Goal: Task Accomplishment & Management: Complete application form

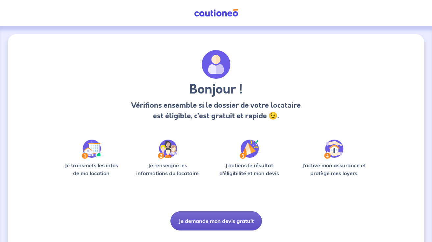
click at [193, 225] on button "Je demande mon devis gratuit" at bounding box center [217, 220] width 92 height 19
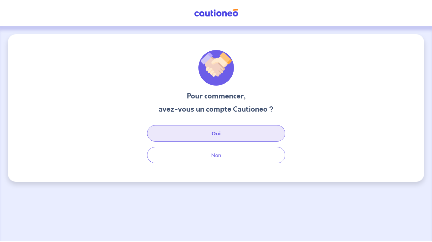
click at [196, 132] on button "Oui" at bounding box center [216, 133] width 138 height 16
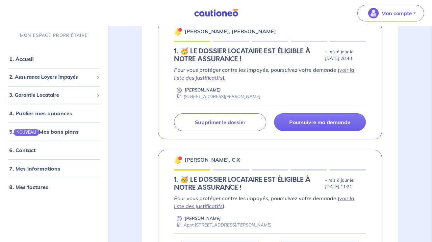
scroll to position [251, 0]
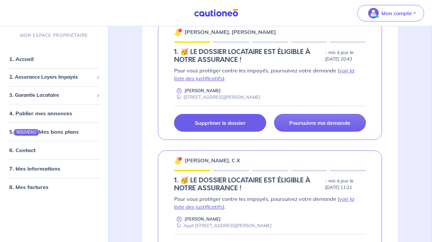
click at [216, 124] on p "Supprimer le dossier" at bounding box center [220, 123] width 51 height 7
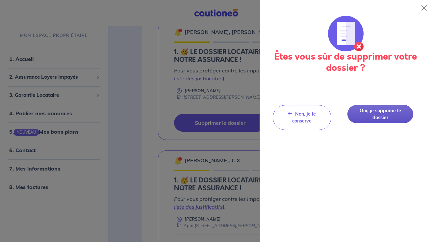
click at [387, 111] on button "Oui, je supprime le dossier" at bounding box center [381, 114] width 66 height 18
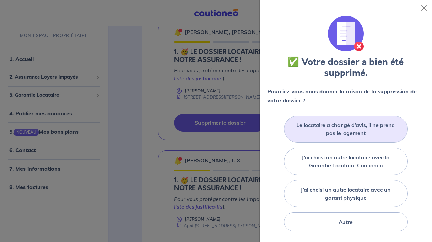
click at [338, 134] on label "Le locataire a changé d’avis, il ne prend pas le logement" at bounding box center [346, 129] width 108 height 16
click at [0, 0] on input "Le locataire a changé d’avis, il ne prend pas le logement" at bounding box center [0, 0] width 0 height 0
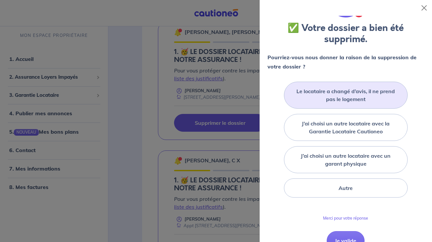
scroll to position [42, 0]
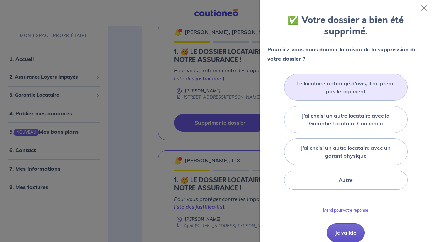
click at [339, 231] on button "Je valide" at bounding box center [346, 232] width 38 height 19
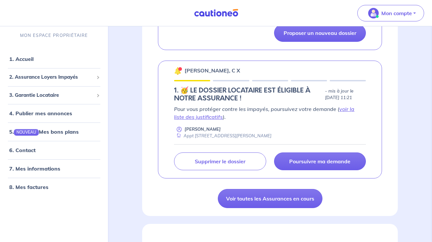
scroll to position [344, 0]
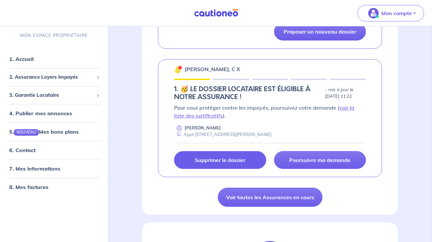
click at [226, 158] on p "Supprimer le dossier" at bounding box center [220, 160] width 51 height 7
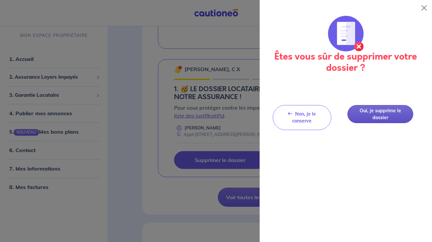
click at [377, 114] on button "Oui, je supprime le dossier" at bounding box center [381, 114] width 66 height 18
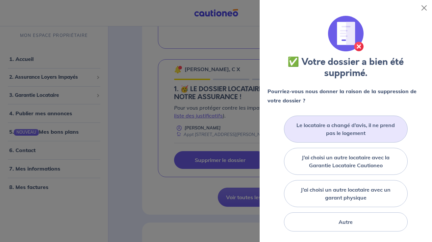
click at [339, 129] on label "Le locataire a changé d’avis, il ne prend pas le logement" at bounding box center [346, 129] width 108 height 16
click at [0, 0] on input "Le locataire a changé d’avis, il ne prend pas le logement" at bounding box center [0, 0] width 0 height 0
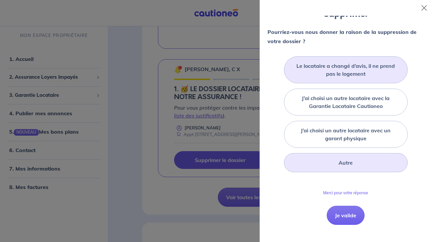
scroll to position [68, 0]
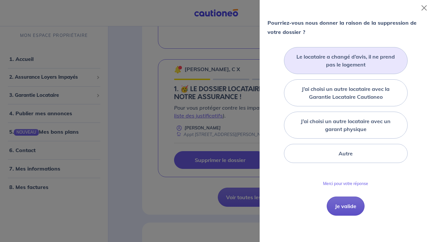
click at [347, 208] on button "Je valide" at bounding box center [346, 206] width 38 height 19
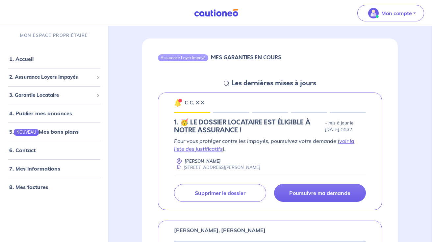
scroll to position [48, 0]
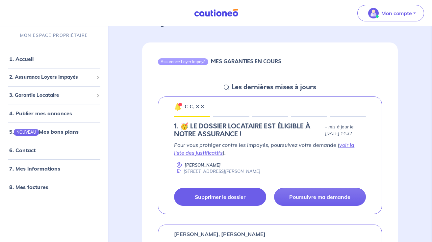
click at [215, 196] on p "Supprimer le dossier" at bounding box center [220, 197] width 51 height 7
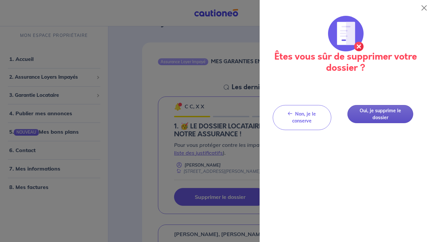
click at [370, 114] on button "Oui, je supprime le dossier" at bounding box center [381, 114] width 66 height 18
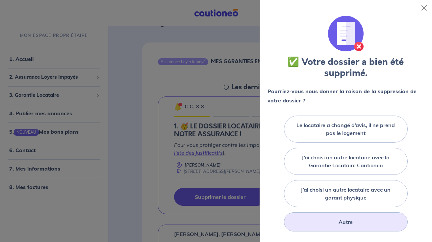
click at [353, 222] on label "Autre" at bounding box center [346, 222] width 14 height 8
click at [0, 0] on input "Autre" at bounding box center [0, 0] width 0 height 0
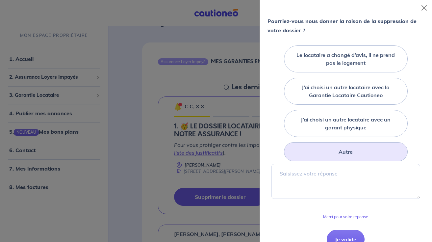
scroll to position [103, 0]
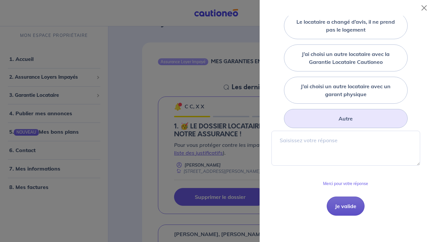
click at [354, 211] on button "Je valide" at bounding box center [346, 206] width 38 height 19
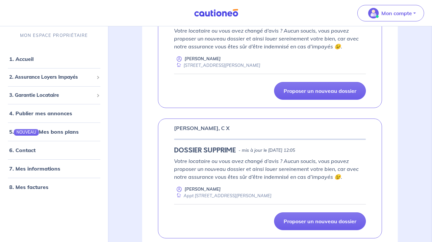
scroll to position [199, 0]
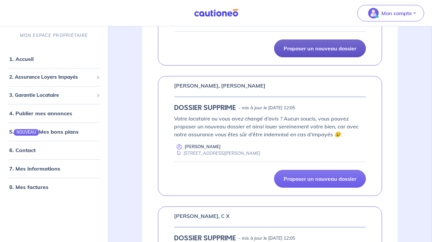
click at [331, 49] on p "Proposer un nouveau dossier" at bounding box center [320, 48] width 73 height 7
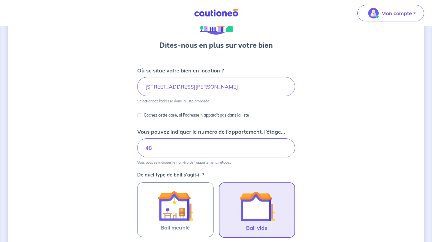
scroll to position [26, 0]
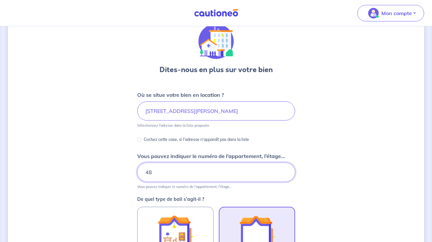
drag, startPoint x: 165, startPoint y: 175, endPoint x: 126, endPoint y: 177, distance: 39.6
click at [167, 170] on input "48" at bounding box center [216, 172] width 158 height 19
type input "4"
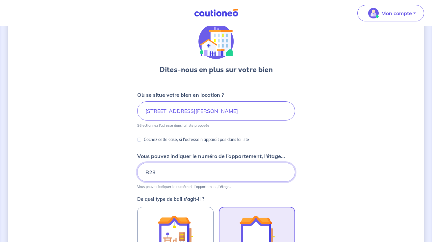
type input "B23"
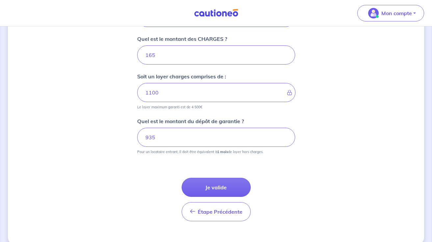
scroll to position [311, 0]
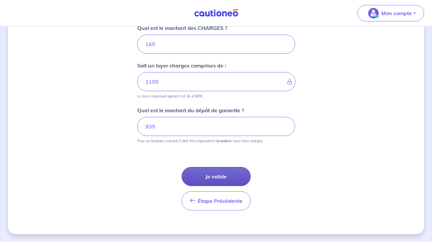
click at [229, 176] on button "Je valide" at bounding box center [216, 176] width 69 height 19
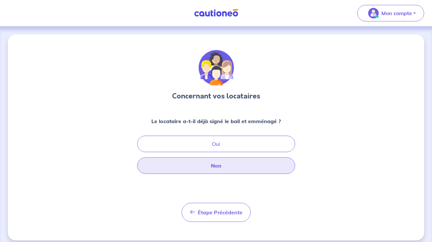
click at [228, 169] on button "Non" at bounding box center [216, 165] width 158 height 16
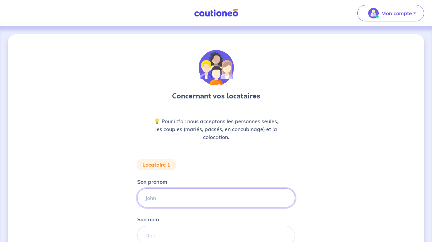
click at [185, 198] on input "Son prénom" at bounding box center [216, 197] width 158 height 19
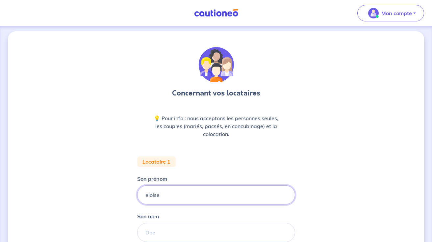
drag, startPoint x: 167, startPoint y: 194, endPoint x: 117, endPoint y: 192, distance: 49.7
click at [118, 192] on div "Concernant vos locataires 💡 Pour info : nous acceptons les personnes seules, le…" at bounding box center [216, 182] width 417 height 302
type input "ELOISE"
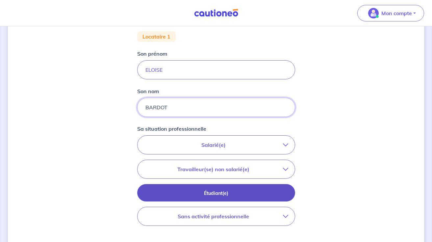
type input "BARDOT"
click at [220, 194] on p "Étudiant(e)" at bounding box center [217, 193] width 142 height 7
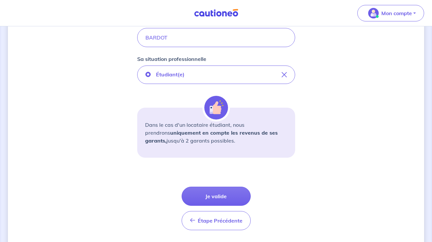
scroll to position [210, 0]
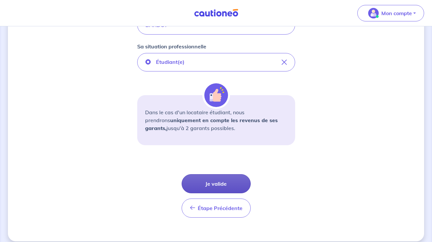
click at [219, 184] on button "Je valide" at bounding box center [216, 183] width 69 height 19
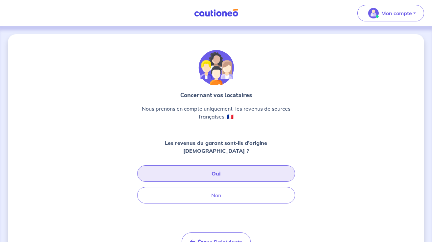
click at [231, 169] on button "Oui" at bounding box center [216, 173] width 158 height 16
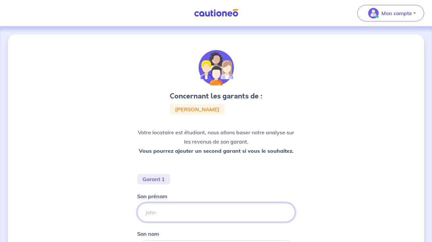
click at [175, 216] on input "Son prénom" at bounding box center [216, 212] width 158 height 19
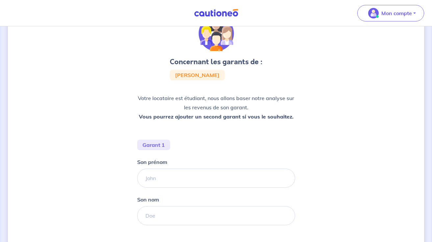
scroll to position [36, 0]
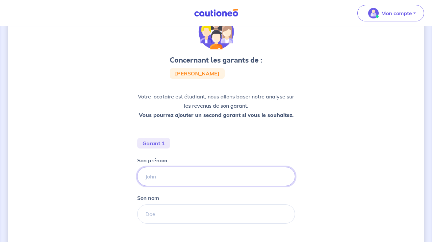
click at [167, 175] on input "Son prénom" at bounding box center [216, 176] width 158 height 19
type input "LAURE"
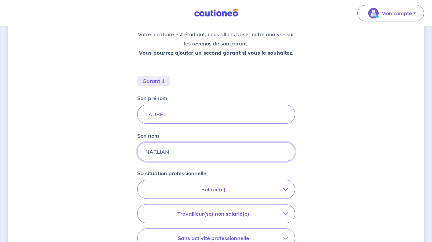
scroll to position [103, 0]
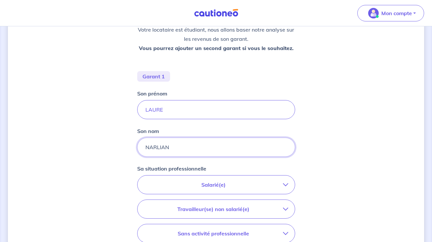
type input "NARLIAN"
click at [203, 182] on p "Salarié(e)" at bounding box center [213, 185] width 139 height 8
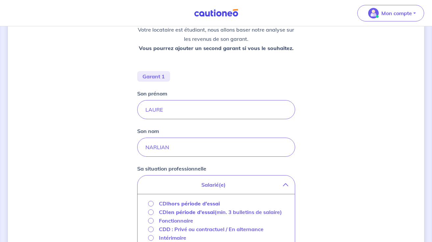
click at [183, 204] on strong "hors période d'essai" at bounding box center [194, 203] width 52 height 7
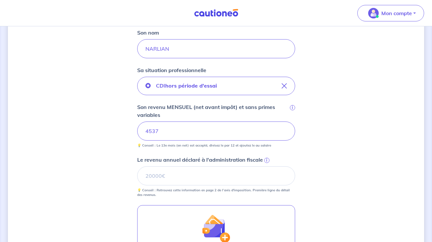
scroll to position [204, 0]
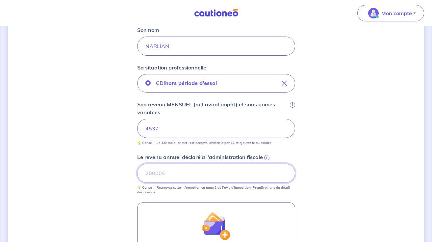
click at [171, 174] on input "Le revenu annuel déclaré à l'administration fiscale i" at bounding box center [216, 173] width 158 height 19
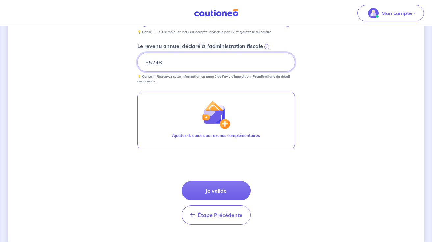
scroll to position [316, 0]
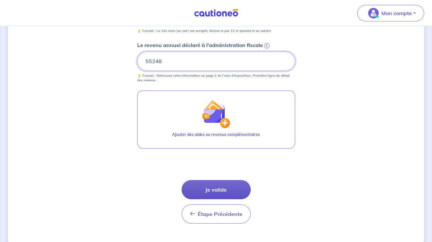
type input "55248"
click at [210, 188] on button "Je valide" at bounding box center [216, 189] width 69 height 19
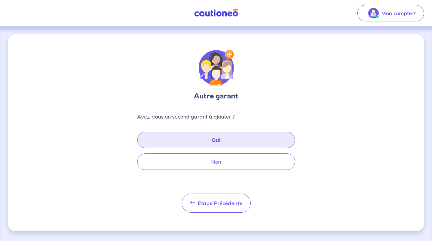
click at [183, 141] on button "Oui" at bounding box center [216, 140] width 158 height 16
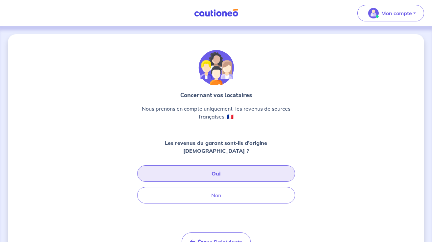
click at [197, 165] on button "Oui" at bounding box center [216, 173] width 158 height 16
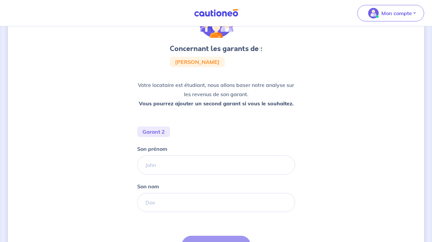
scroll to position [59, 0]
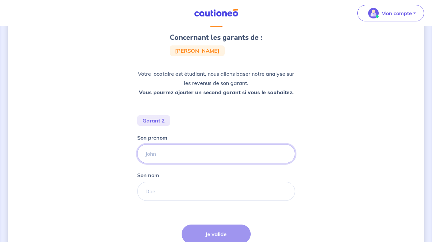
click at [167, 150] on input "Son prénom" at bounding box center [216, 153] width 158 height 19
type input "[PERSON_NAME]"
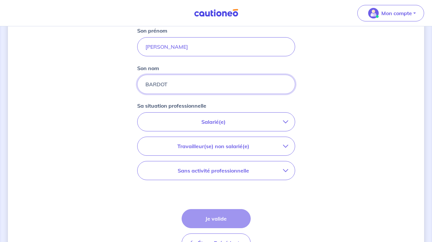
scroll to position [168, 0]
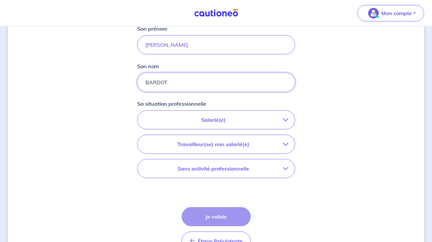
type input "BARDOT"
click at [234, 122] on p "Salarié(e)" at bounding box center [213, 120] width 139 height 8
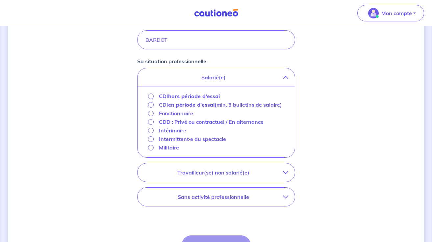
scroll to position [221, 0]
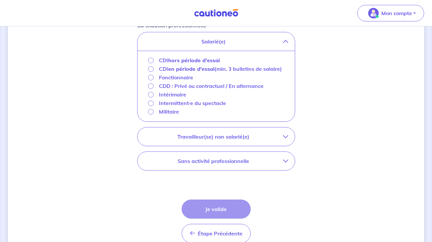
click at [196, 165] on p "Sans activité professionnelle" at bounding box center [213, 161] width 139 height 8
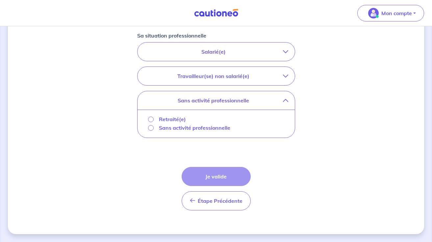
scroll to position [236, 0]
click at [169, 118] on p "Retraité(e)" at bounding box center [172, 119] width 27 height 8
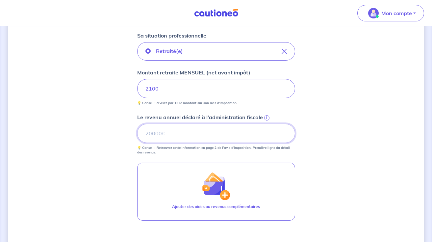
click at [181, 130] on input "Le revenu annuel déclaré à l'administration fiscale i" at bounding box center [216, 133] width 158 height 19
type input "39942"
click at [343, 117] on div "Concernant les garants de : [PERSON_NAME] Votre locataire est étudiant, nous al…" at bounding box center [216, 58] width 417 height 521
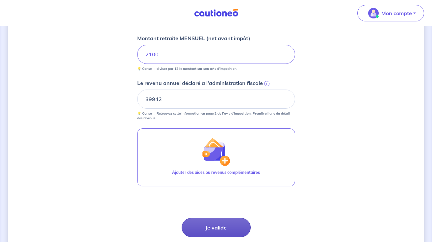
scroll to position [313, 0]
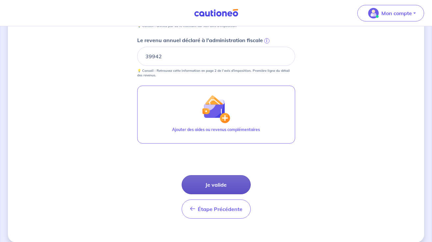
click at [218, 184] on button "Je valide" at bounding box center [216, 184] width 69 height 19
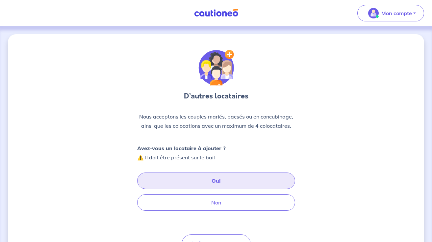
click at [218, 184] on button "Oui" at bounding box center [216, 181] width 158 height 16
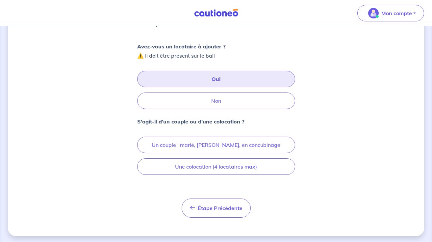
scroll to position [104, 0]
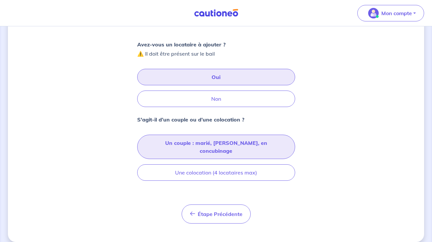
click at [231, 141] on button "Un couple : marié, [PERSON_NAME], en concubinage" at bounding box center [216, 147] width 158 height 24
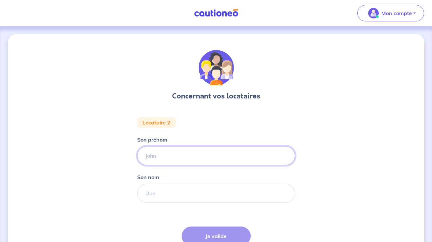
click at [202, 159] on input "Son prénom" at bounding box center [216, 155] width 158 height 19
type input "PEREIRA"
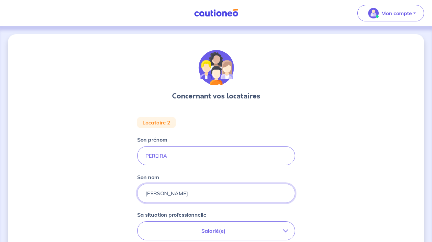
type input "[PERSON_NAME]"
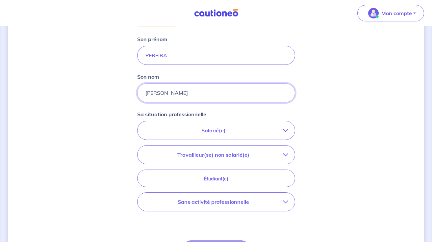
scroll to position [112, 0]
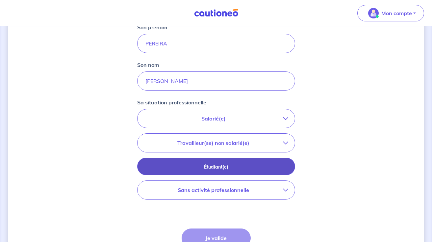
click at [217, 163] on p "Étudiant(e)" at bounding box center [217, 166] width 142 height 7
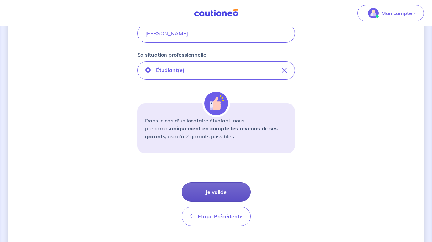
click at [218, 192] on button "Je valide" at bounding box center [216, 191] width 69 height 19
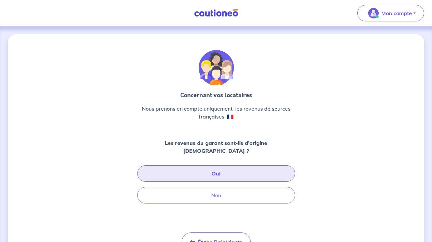
click at [225, 166] on button "Oui" at bounding box center [216, 173] width 158 height 16
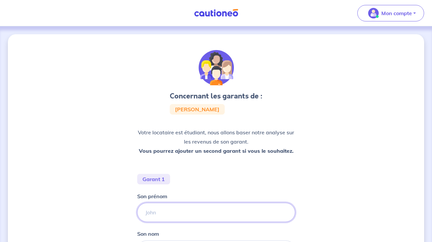
click at [187, 215] on input "Son prénom" at bounding box center [216, 212] width 158 height 19
type input "FEREIRA"
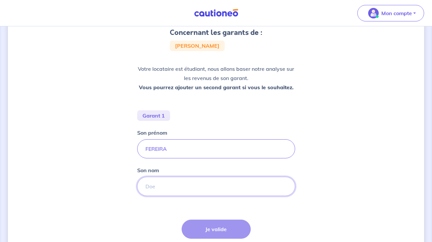
scroll to position [116, 0]
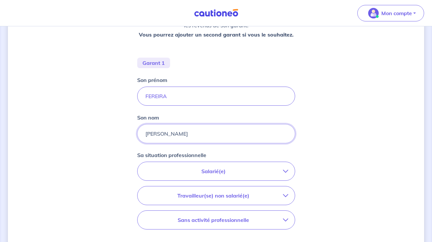
type input "[PERSON_NAME]"
click at [238, 170] on p "Salarié(e)" at bounding box center [213, 171] width 139 height 8
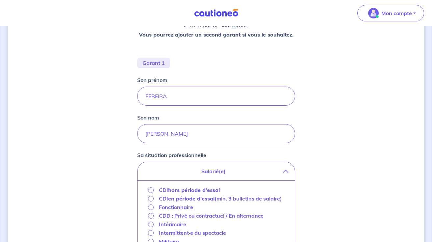
click at [204, 189] on strong "hors période d'essai" at bounding box center [194, 190] width 52 height 7
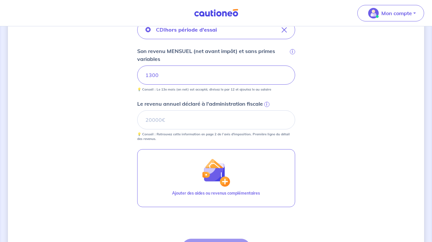
scroll to position [267, 0]
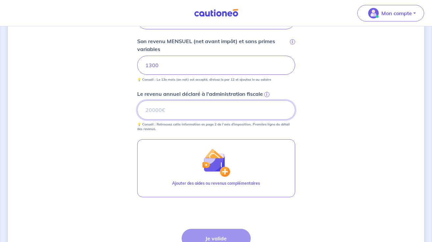
click at [192, 110] on input "Le revenu annuel déclaré à l'administration fiscale i" at bounding box center [216, 109] width 158 height 19
click at [186, 109] on input "Le revenu annuel déclaré à l'administration fiscale i" at bounding box center [216, 109] width 158 height 19
type input "18059"
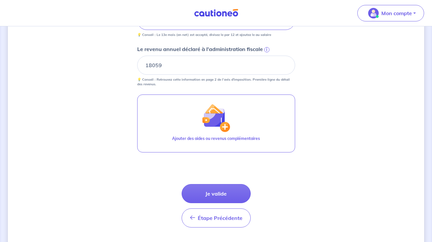
scroll to position [318, 0]
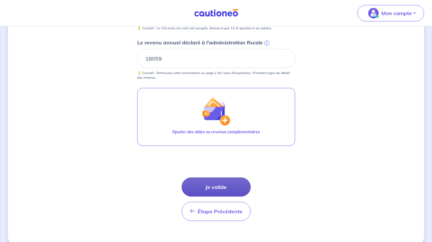
click at [215, 185] on button "Je valide" at bounding box center [216, 186] width 69 height 19
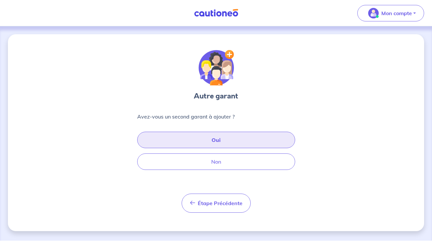
click at [201, 141] on button "Oui" at bounding box center [216, 140] width 158 height 16
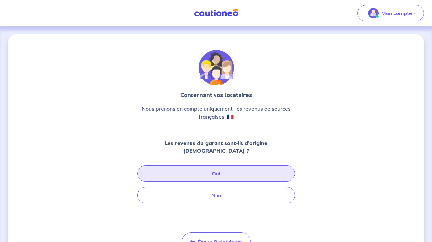
click at [207, 165] on button "Oui" at bounding box center [216, 173] width 158 height 16
click at [228, 165] on button "Oui" at bounding box center [216, 173] width 158 height 16
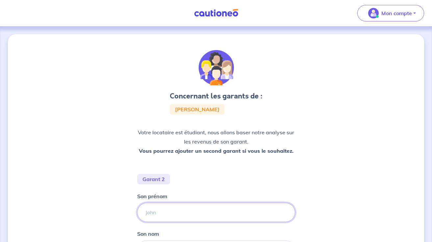
click at [178, 210] on input "Son prénom" at bounding box center [216, 212] width 158 height 19
type input "JULIO"
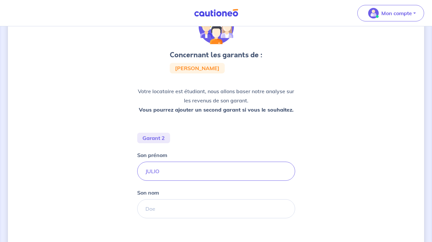
scroll to position [42, 0]
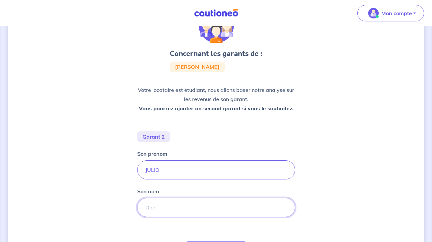
click at [160, 204] on input "Son nom" at bounding box center [216, 207] width 158 height 19
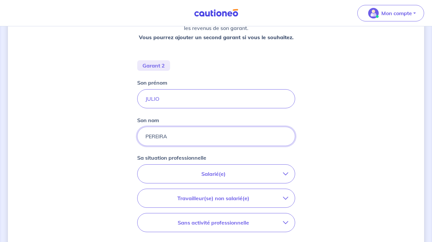
scroll to position [114, 0]
type input "PEREIRA"
click at [231, 172] on p "Salarié(e)" at bounding box center [213, 174] width 139 height 8
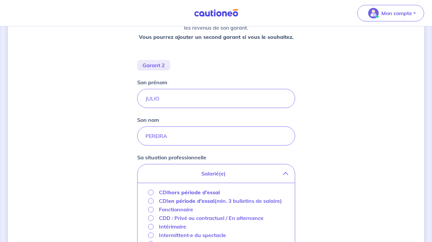
click at [212, 189] on strong "hors période d'essai" at bounding box center [194, 192] width 52 height 7
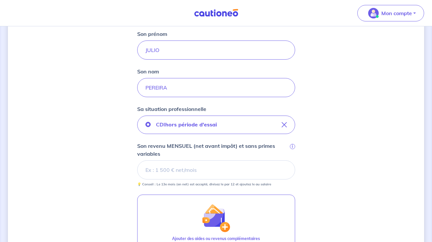
scroll to position [174, 0]
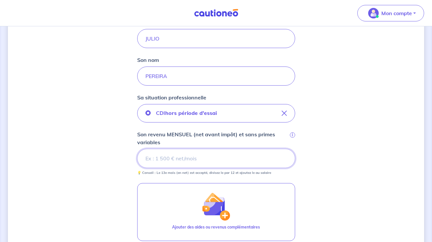
click at [169, 162] on input "Son revenu MENSUEL (net avant impôt) et sans primes variables i" at bounding box center [216, 158] width 158 height 19
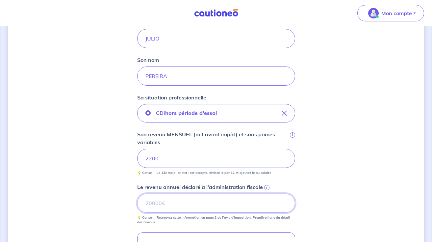
click at [166, 207] on input "Le revenu annuel déclaré à l'administration fiscale i" at bounding box center [216, 203] width 158 height 19
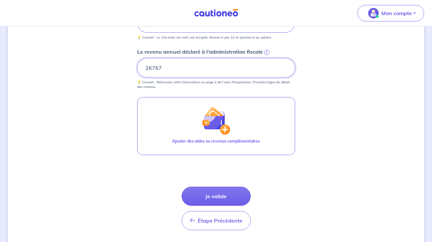
scroll to position [318, 0]
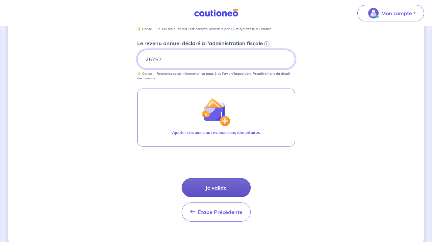
type input "26767"
click at [224, 186] on button "Je valide" at bounding box center [216, 187] width 69 height 19
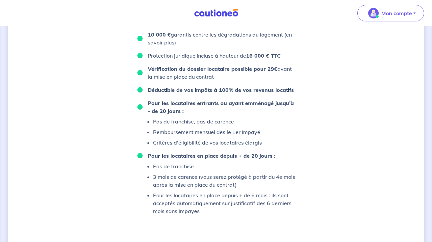
scroll to position [447, 0]
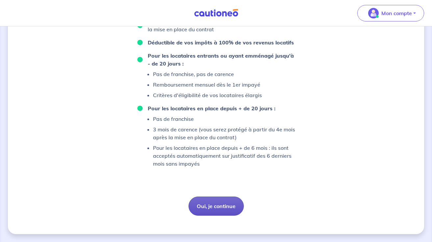
click at [217, 205] on button "Oui, je continue" at bounding box center [216, 206] width 55 height 19
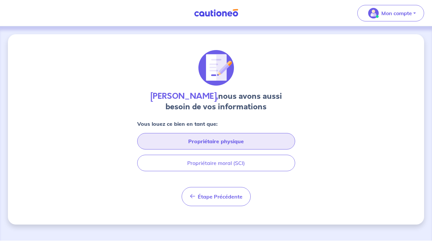
click at [209, 142] on button "Propriétaire physique" at bounding box center [216, 141] width 158 height 16
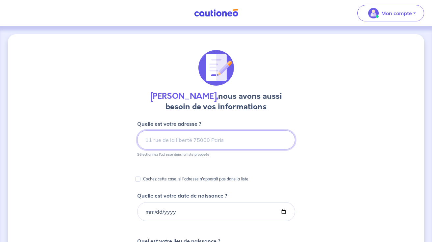
type input "'"
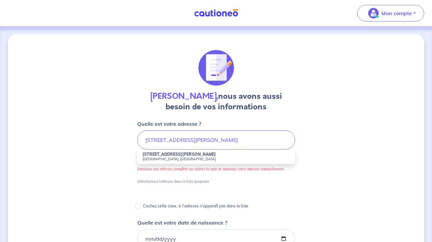
click at [174, 157] on small "[GEOGRAPHIC_DATA], [GEOGRAPHIC_DATA]" at bounding box center [217, 159] width 148 height 5
type input "[STREET_ADDRESS][PERSON_NAME]"
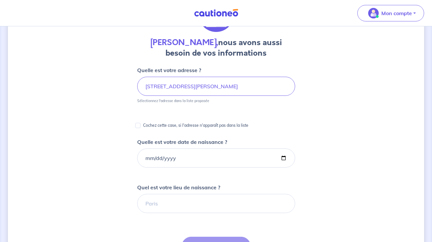
scroll to position [56, 0]
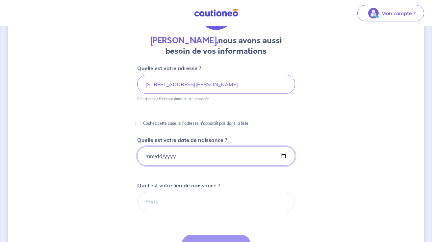
click at [170, 155] on input "Quelle est votre date de naissance ?" at bounding box center [216, 156] width 158 height 19
click at [144, 153] on input "Quelle est votre date de naissance ?" at bounding box center [216, 156] width 158 height 19
click at [147, 155] on input "Quelle est votre date de naissance ?" at bounding box center [216, 156] width 158 height 19
type input "[DATE]"
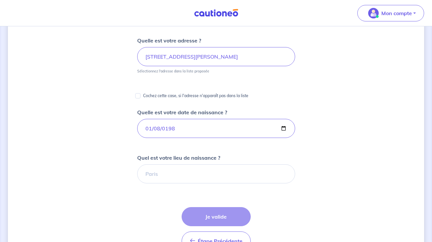
scroll to position [84, 0]
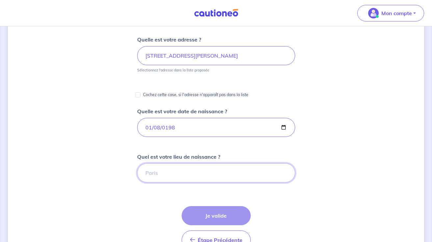
click at [159, 170] on input "Quel est votre lieu de naissance ?" at bounding box center [216, 172] width 158 height 19
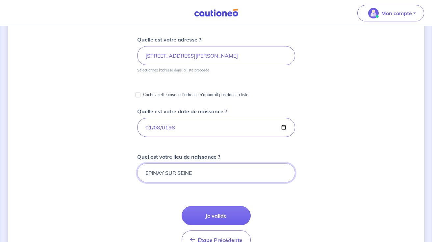
type input "EPINAY SUR SEINE"
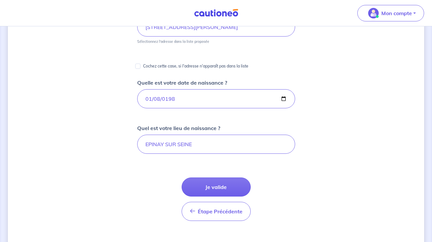
scroll to position [119, 0]
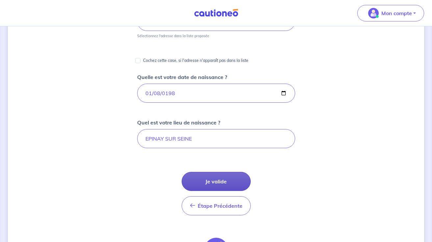
click at [208, 181] on button "Je valide" at bounding box center [216, 181] width 69 height 19
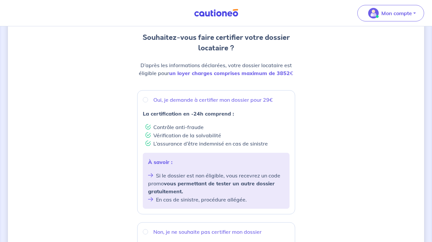
scroll to position [64, 0]
click at [147, 100] on input "Oui, je demande à certifier mon dossier pour 29€" at bounding box center [145, 99] width 5 height 5
radio input "true"
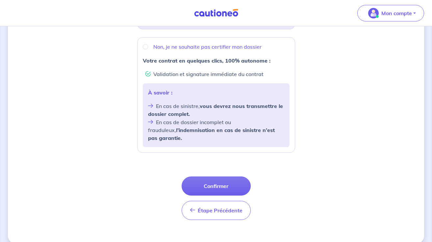
scroll to position [251, 0]
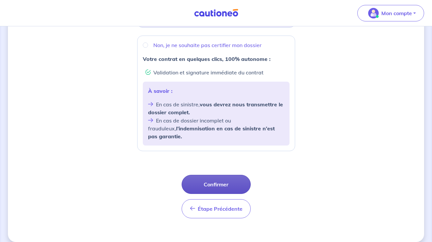
click at [222, 175] on button "Confirmer" at bounding box center [216, 184] width 69 height 19
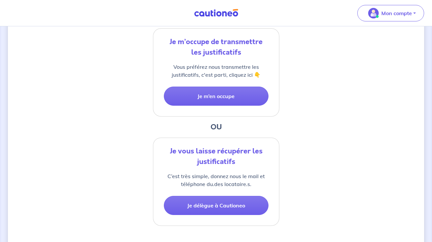
scroll to position [154, 0]
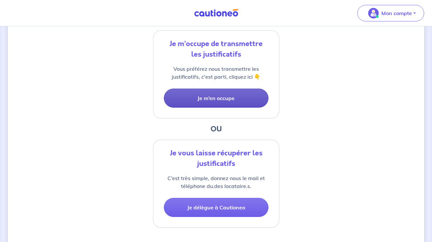
click at [226, 100] on button "Je m’en occupe" at bounding box center [216, 98] width 105 height 19
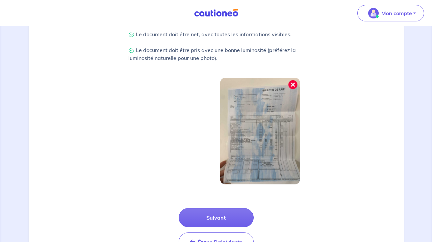
scroll to position [210, 0]
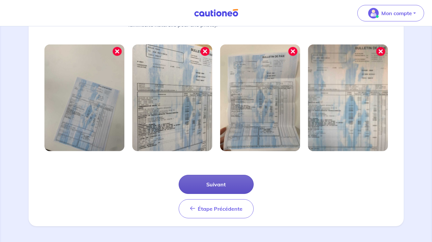
click at [220, 182] on button "Suivant" at bounding box center [216, 184] width 75 height 19
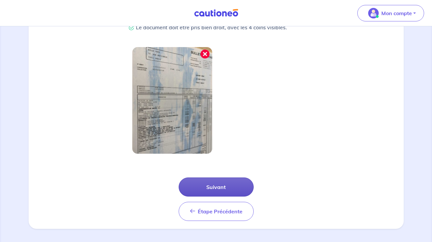
scroll to position [177, 0]
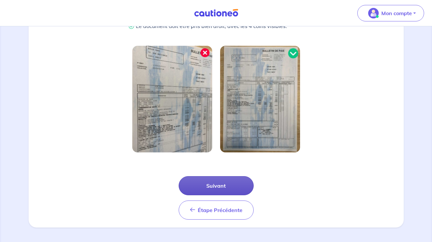
click at [218, 187] on button "Suivant" at bounding box center [216, 185] width 75 height 19
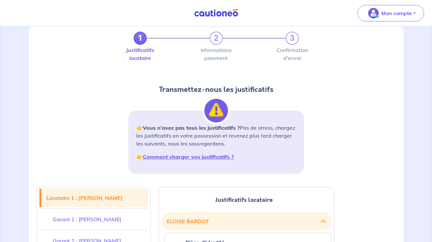
scroll to position [10, 0]
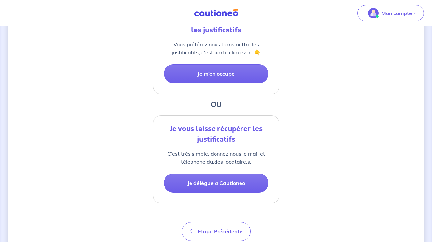
scroll to position [179, 0]
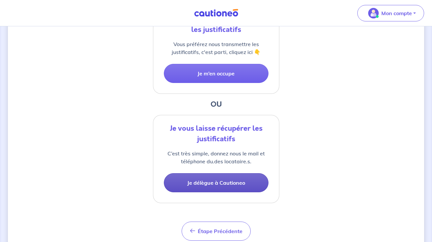
click at [231, 186] on button "Je délègue à Cautioneo" at bounding box center [216, 182] width 105 height 19
select select "FR"
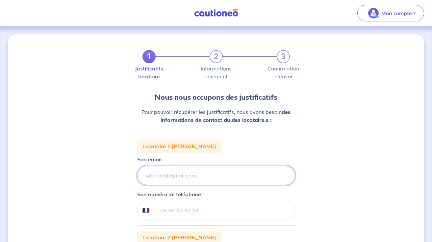
click at [216, 177] on input "Son email" at bounding box center [216, 175] width 158 height 19
click at [192, 207] on input "tel" at bounding box center [223, 210] width 142 height 18
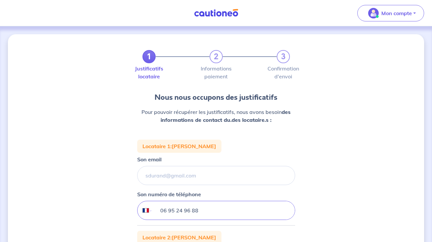
type input "06 95 24 96 88"
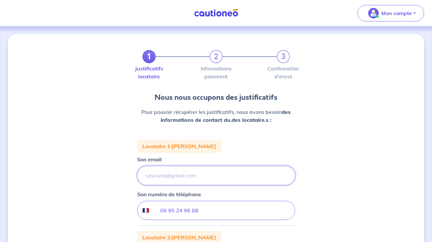
click at [200, 175] on input "Son email" at bounding box center [216, 175] width 158 height 19
type input "E"
type input "[EMAIL_ADDRESS][DOMAIN_NAME]"
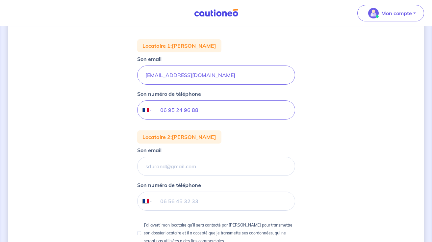
scroll to position [101, 0]
click at [161, 168] on input "Son email" at bounding box center [216, 165] width 158 height 19
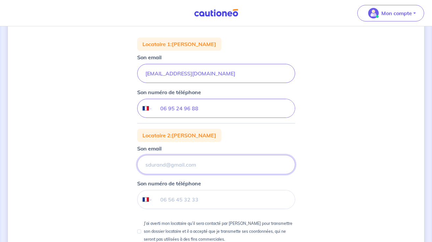
click at [172, 162] on input "Son email" at bounding box center [216, 164] width 158 height 19
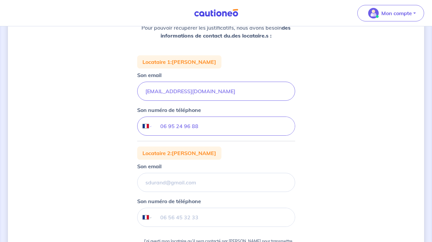
scroll to position [0, 0]
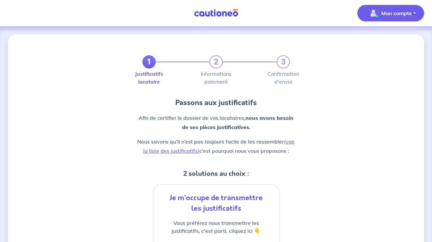
click at [383, 14] on p "Mon compte" at bounding box center [397, 13] width 31 height 8
click at [381, 40] on link "Mes informations" at bounding box center [384, 41] width 53 height 11
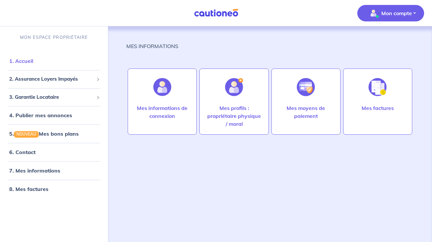
click at [23, 61] on link "1. Accueil" at bounding box center [21, 61] width 24 height 7
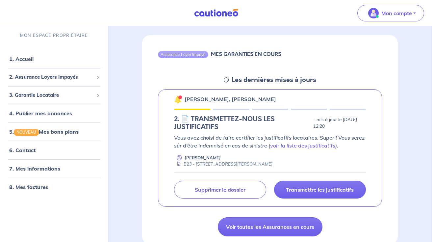
scroll to position [57, 0]
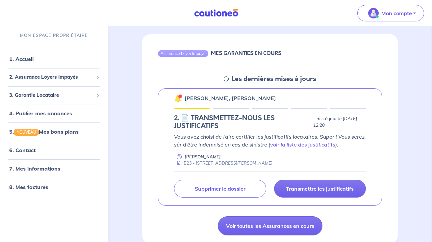
click at [228, 140] on p "Vous avez choisi de faire certifier les justificatifs locataires. Super ! Vous …" at bounding box center [270, 141] width 192 height 16
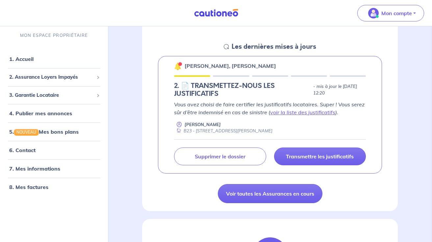
scroll to position [90, 0]
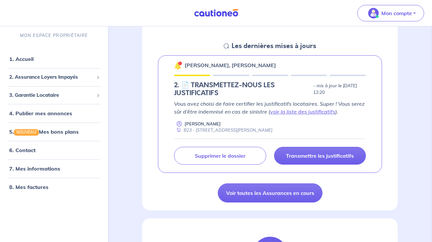
click at [220, 110] on p "Vous avez choisi de faire certifier les justificatifs locataires. Super ! Vous …" at bounding box center [270, 108] width 192 height 16
click at [209, 94] on h5 "2.︎ 📄 TRANSMETTEZ-NOUS LES JUSTIFICATIFS" at bounding box center [242, 89] width 137 height 16
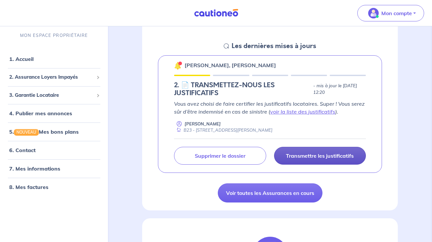
click at [306, 156] on p "Transmettre les justificatifs" at bounding box center [320, 155] width 68 height 7
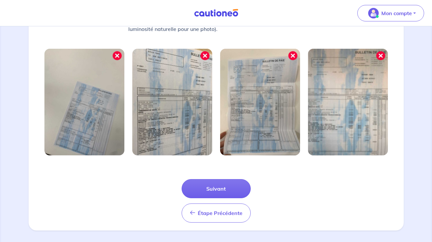
scroll to position [209, 0]
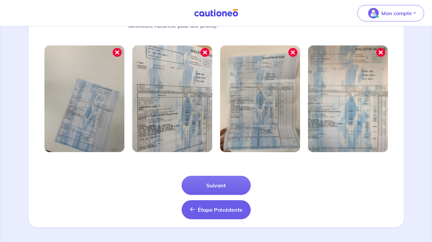
click at [214, 212] on span "Étape Précédente" at bounding box center [220, 209] width 45 height 7
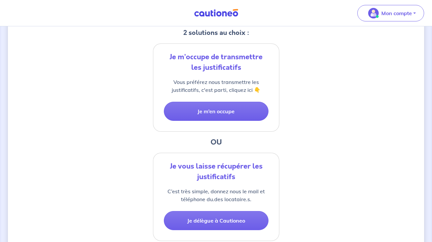
scroll to position [204, 0]
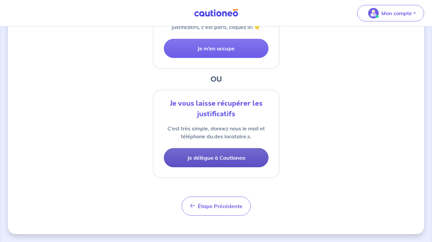
click at [228, 158] on button "Je délègue à Cautioneo" at bounding box center [216, 157] width 105 height 19
select select "FR"
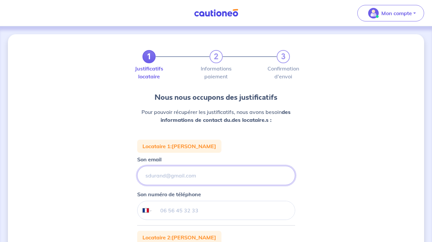
click at [205, 174] on input "Son email" at bounding box center [216, 175] width 158 height 19
type input "[EMAIL_ADDRESS][DOMAIN_NAME]"
click at [189, 215] on input "tel" at bounding box center [223, 210] width 142 height 18
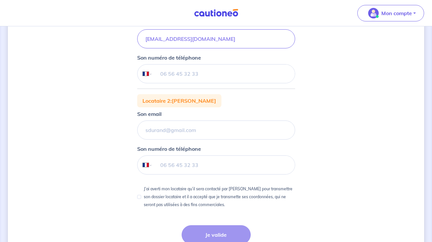
scroll to position [135, 0]
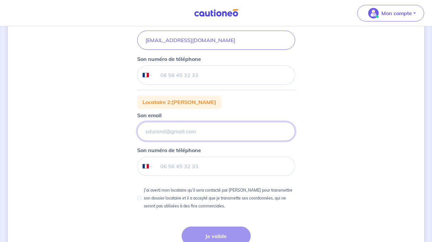
click at [170, 135] on input "Son email" at bounding box center [216, 131] width 158 height 19
type input "[EMAIL_ADDRESS][DOMAIN_NAME]"
click at [171, 165] on input "tel" at bounding box center [223, 166] width 142 height 18
click at [182, 74] on input "tel" at bounding box center [223, 75] width 142 height 18
type input "06 95 24 96 88"
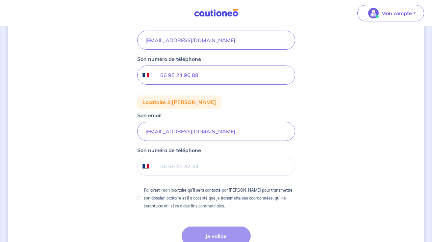
click at [175, 168] on input "tel" at bounding box center [223, 166] width 142 height 18
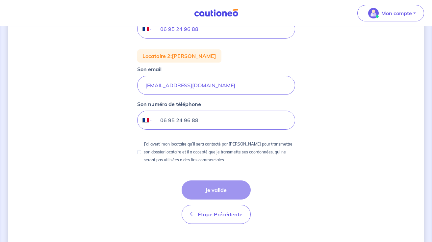
scroll to position [182, 0]
type input "06 95 24 96 88"
click at [139, 152] on input "J’ai averti mon locataire qu’il sera contacté par [PERSON_NAME] pour transmettr…" at bounding box center [139, 152] width 4 height 4
checkbox input "true"
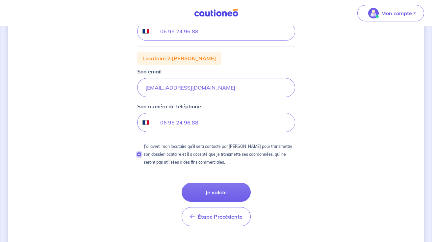
scroll to position [182, 0]
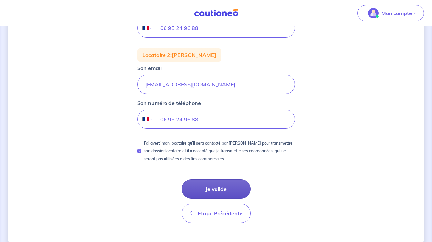
click at [216, 187] on button "Je valide" at bounding box center [216, 188] width 69 height 19
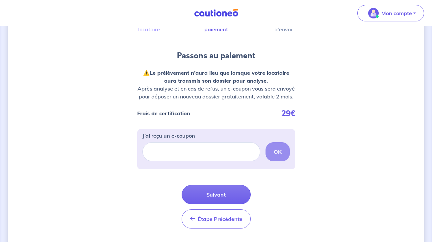
scroll to position [54, 0]
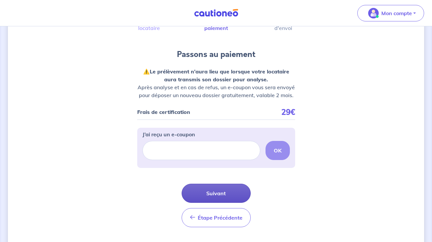
click at [210, 192] on button "Suivant" at bounding box center [216, 193] width 69 height 19
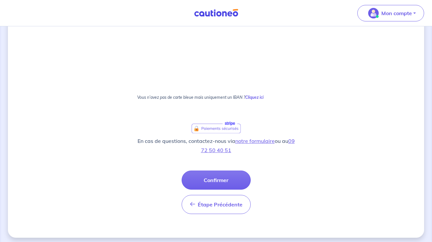
scroll to position [440, 0]
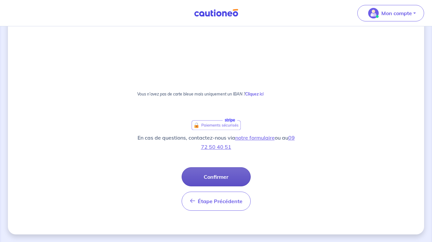
click at [219, 180] on button "Confirmer" at bounding box center [216, 176] width 69 height 19
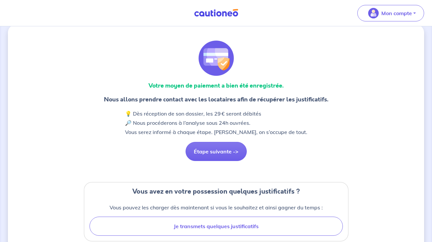
scroll to position [12, 0]
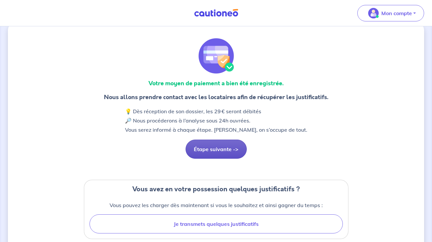
click at [216, 146] on button "Étape suivante ->" at bounding box center [216, 149] width 61 height 19
